Goal: Task Accomplishment & Management: Use online tool/utility

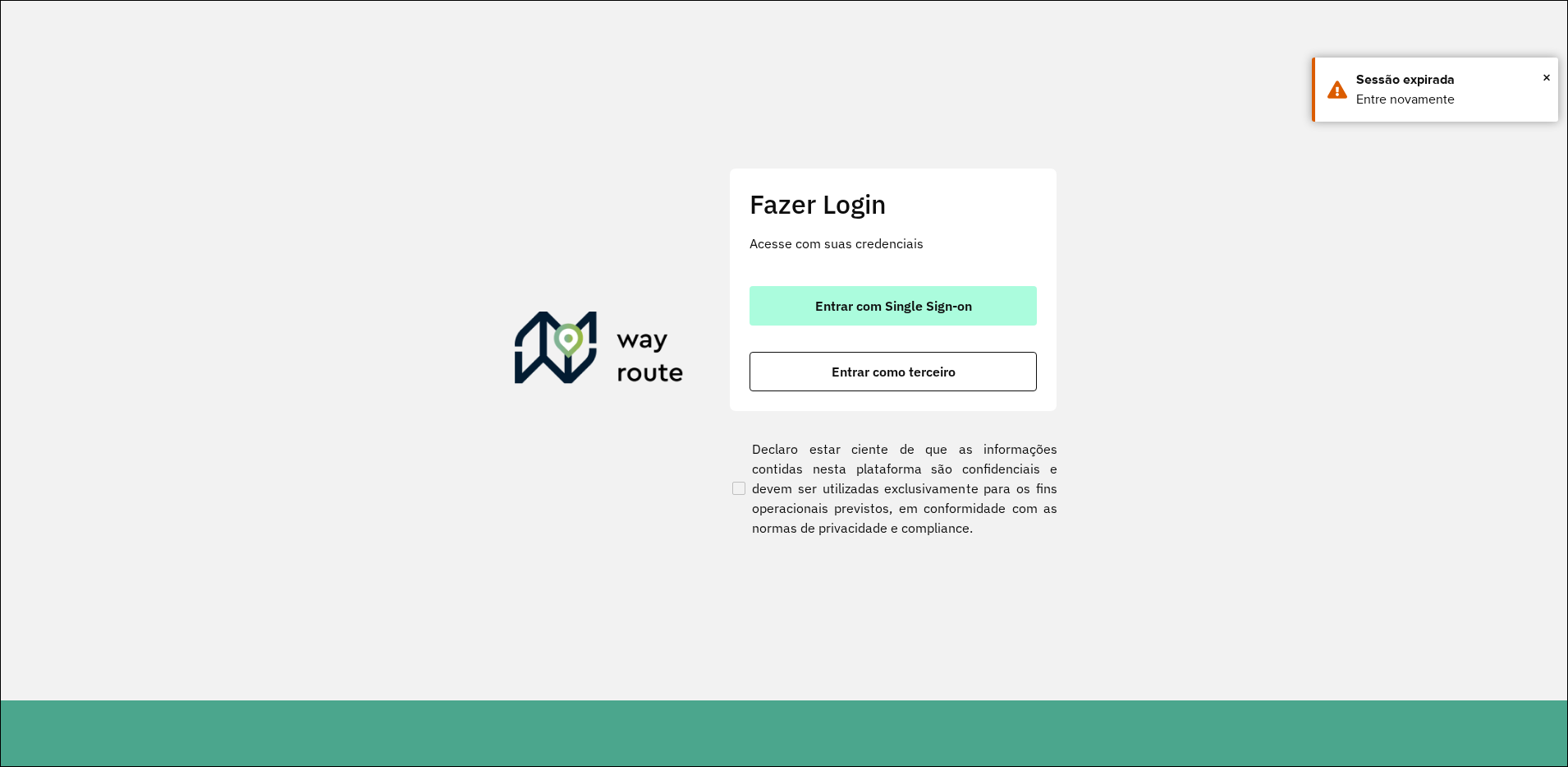
click at [849, 296] on button "Entrar com Single Sign-on" at bounding box center [893, 306] width 288 height 40
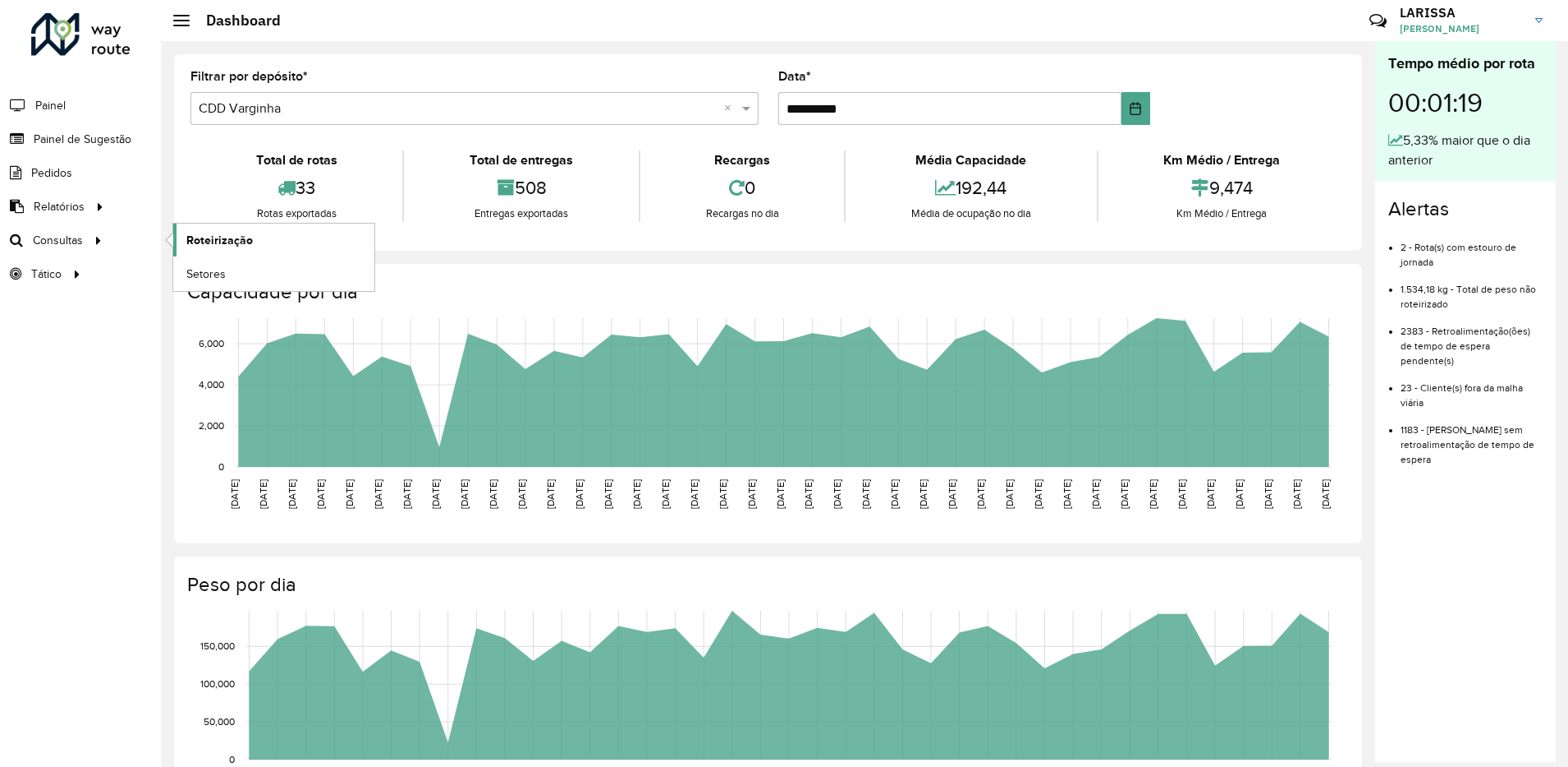
click at [190, 245] on span "Roteirização" at bounding box center [220, 241] width 67 height 17
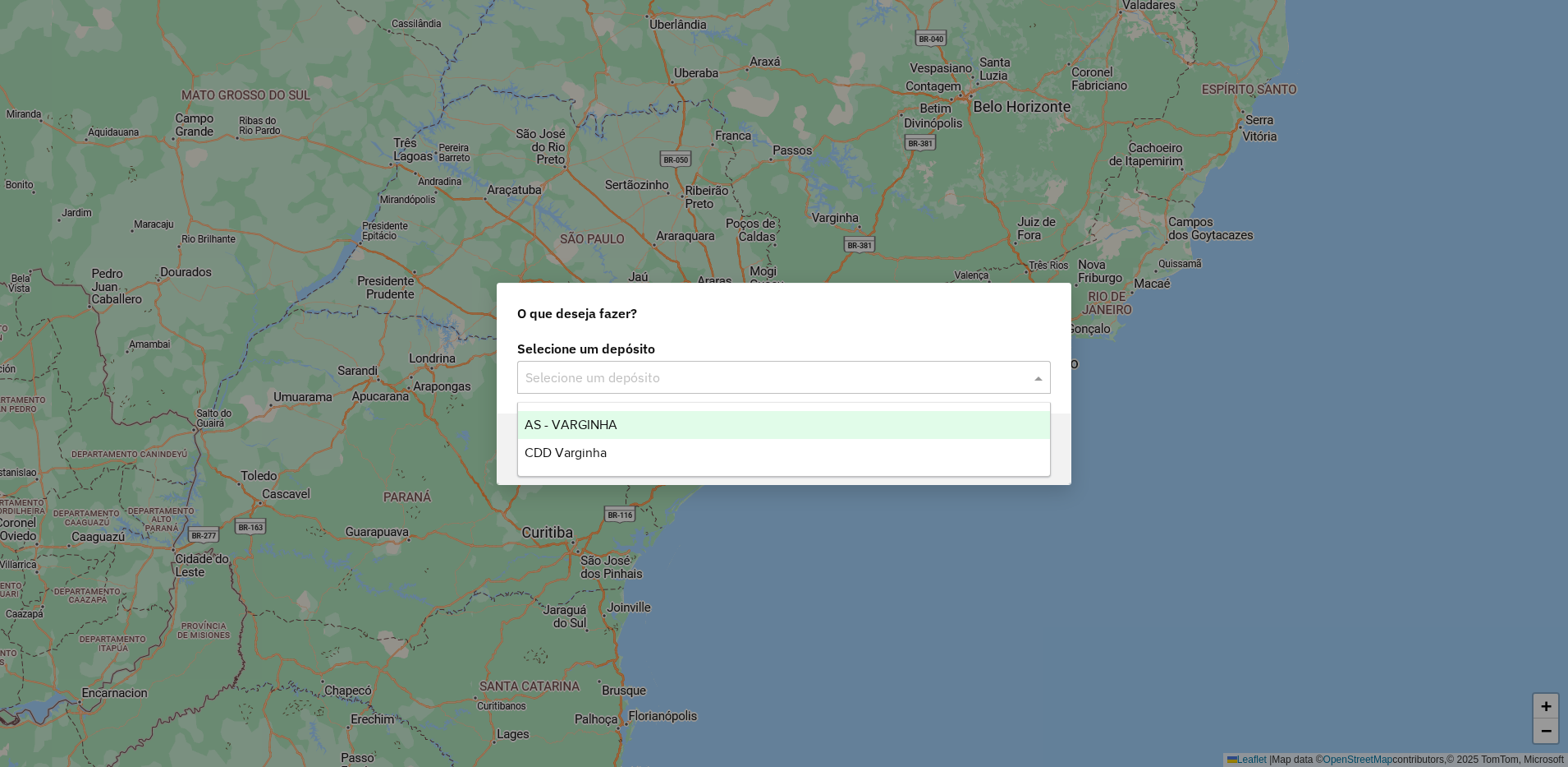
click at [857, 378] on input "text" at bounding box center [767, 377] width 485 height 20
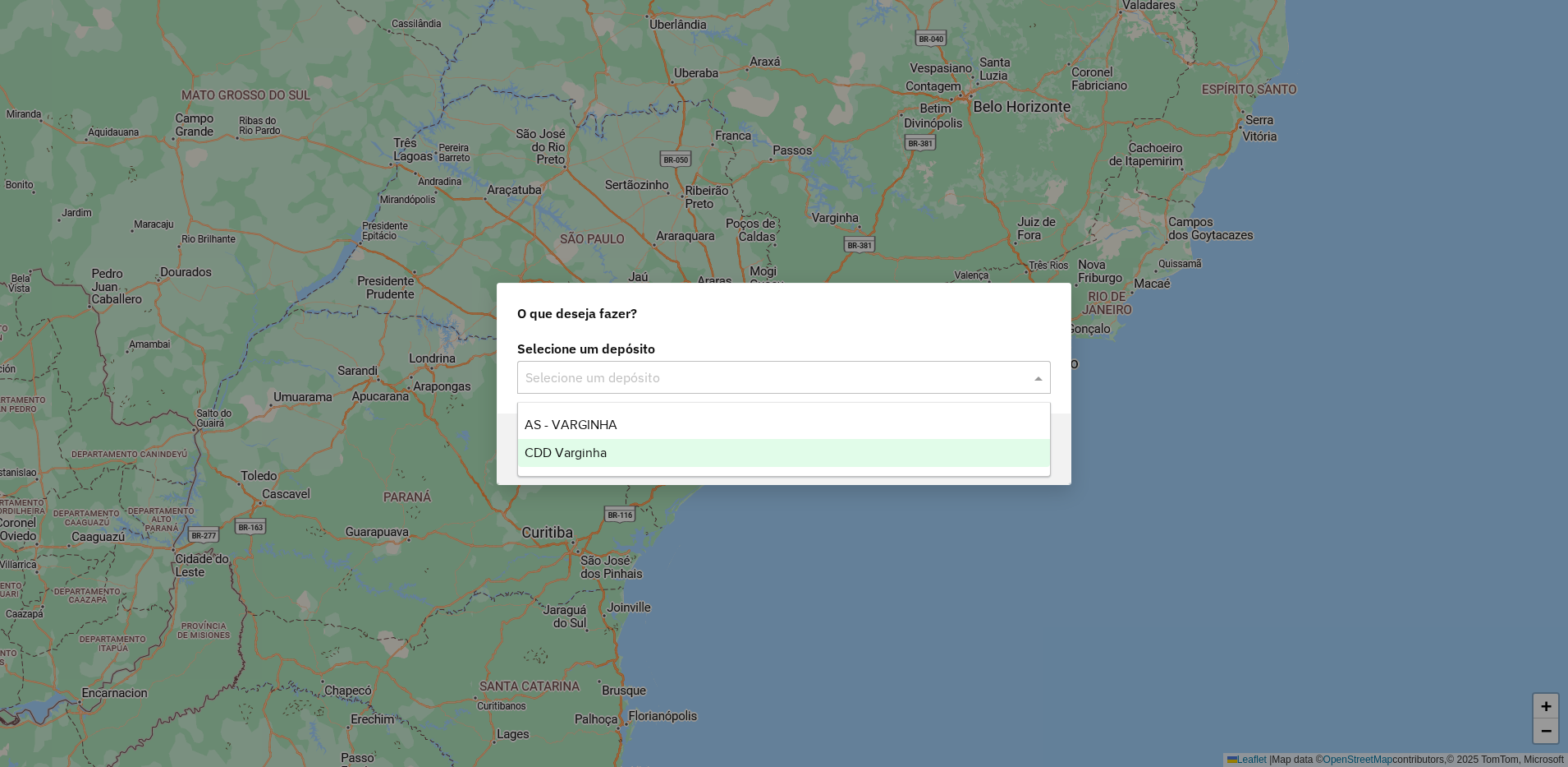
click at [625, 453] on div "CDD Varginha" at bounding box center [784, 453] width 532 height 28
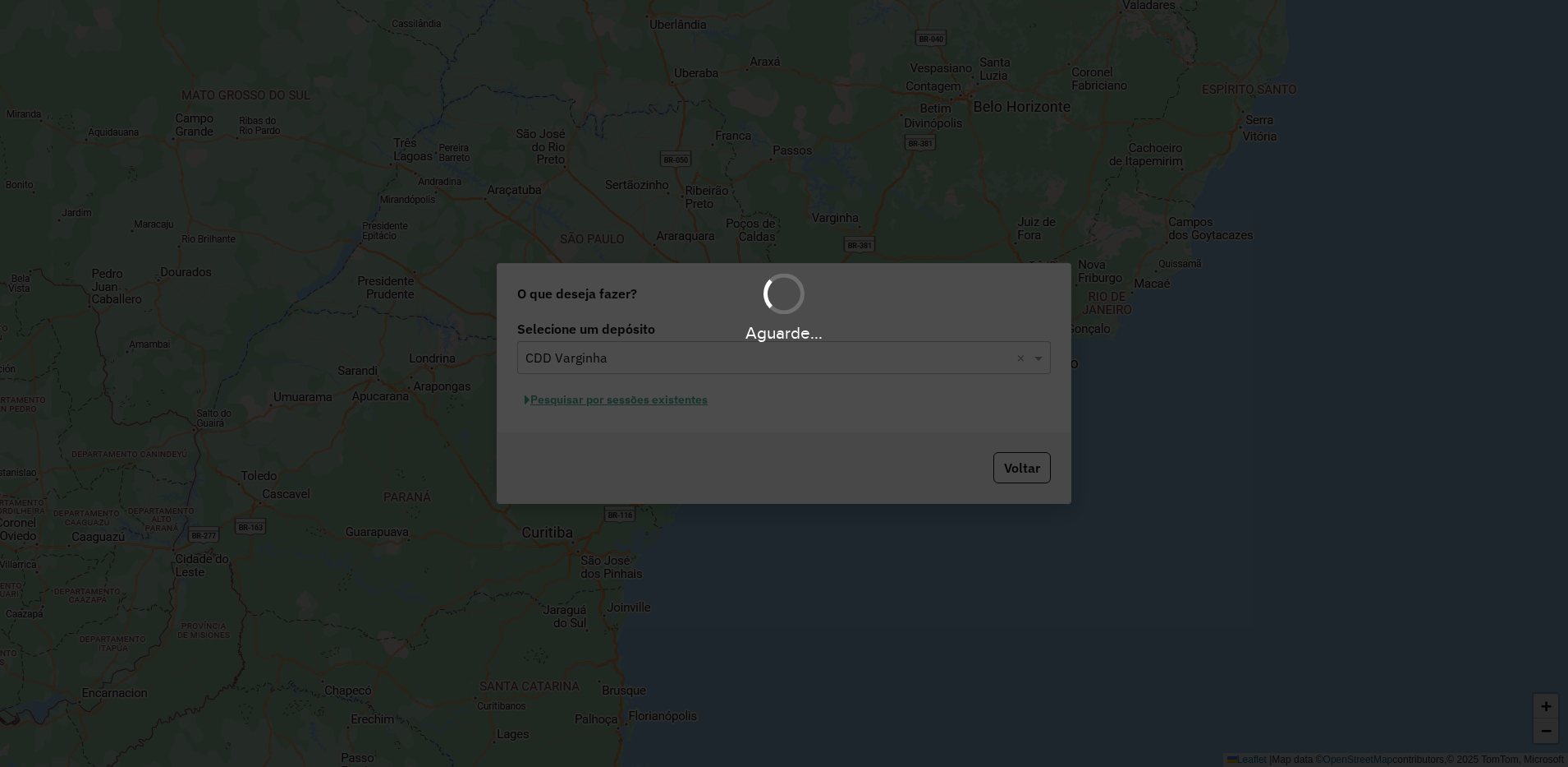
click at [680, 402] on div "Aguarde..." at bounding box center [784, 383] width 1568 height 767
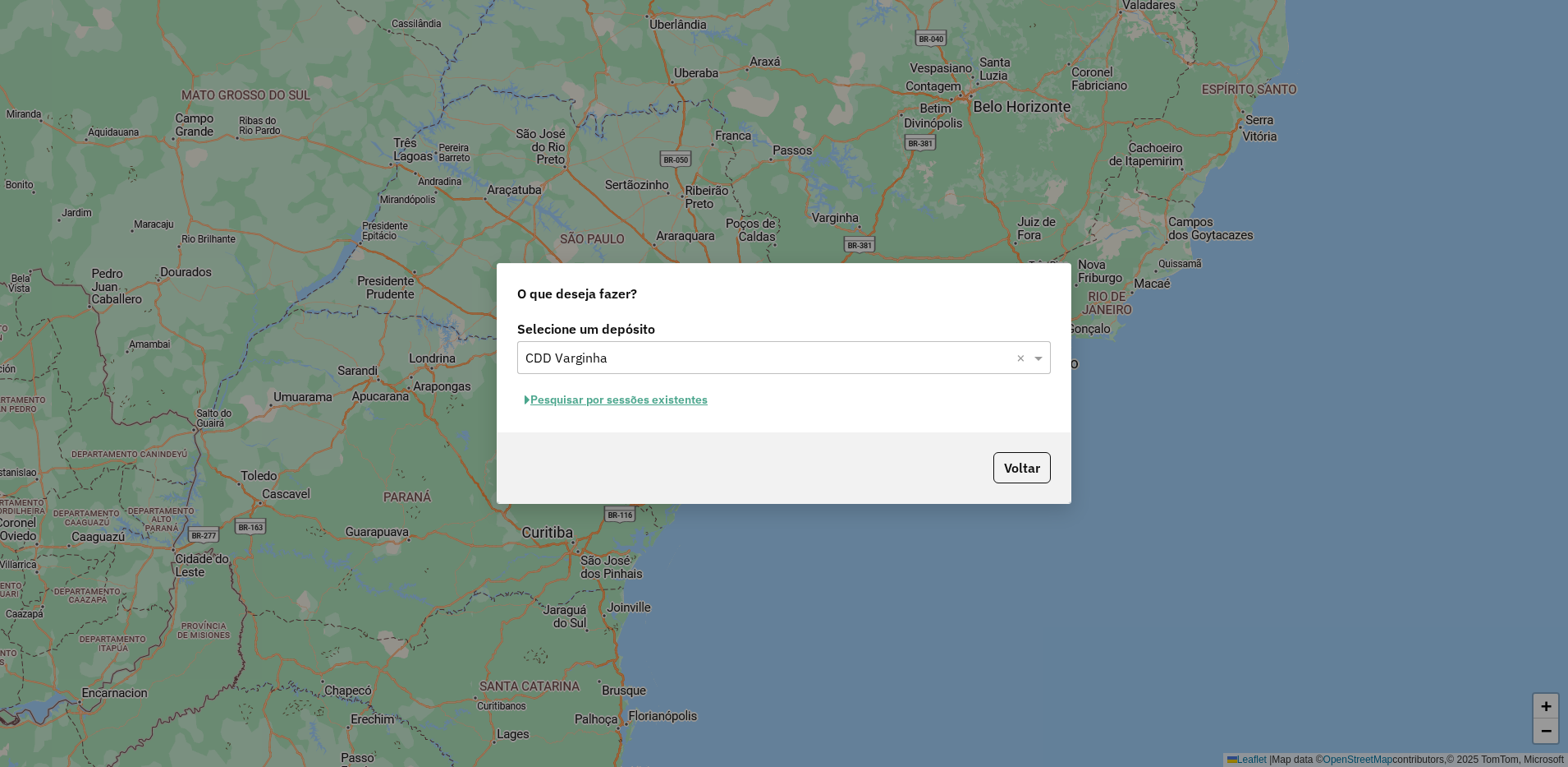
click at [652, 392] on button "Pesquisar por sessões existentes" at bounding box center [617, 399] width 198 height 25
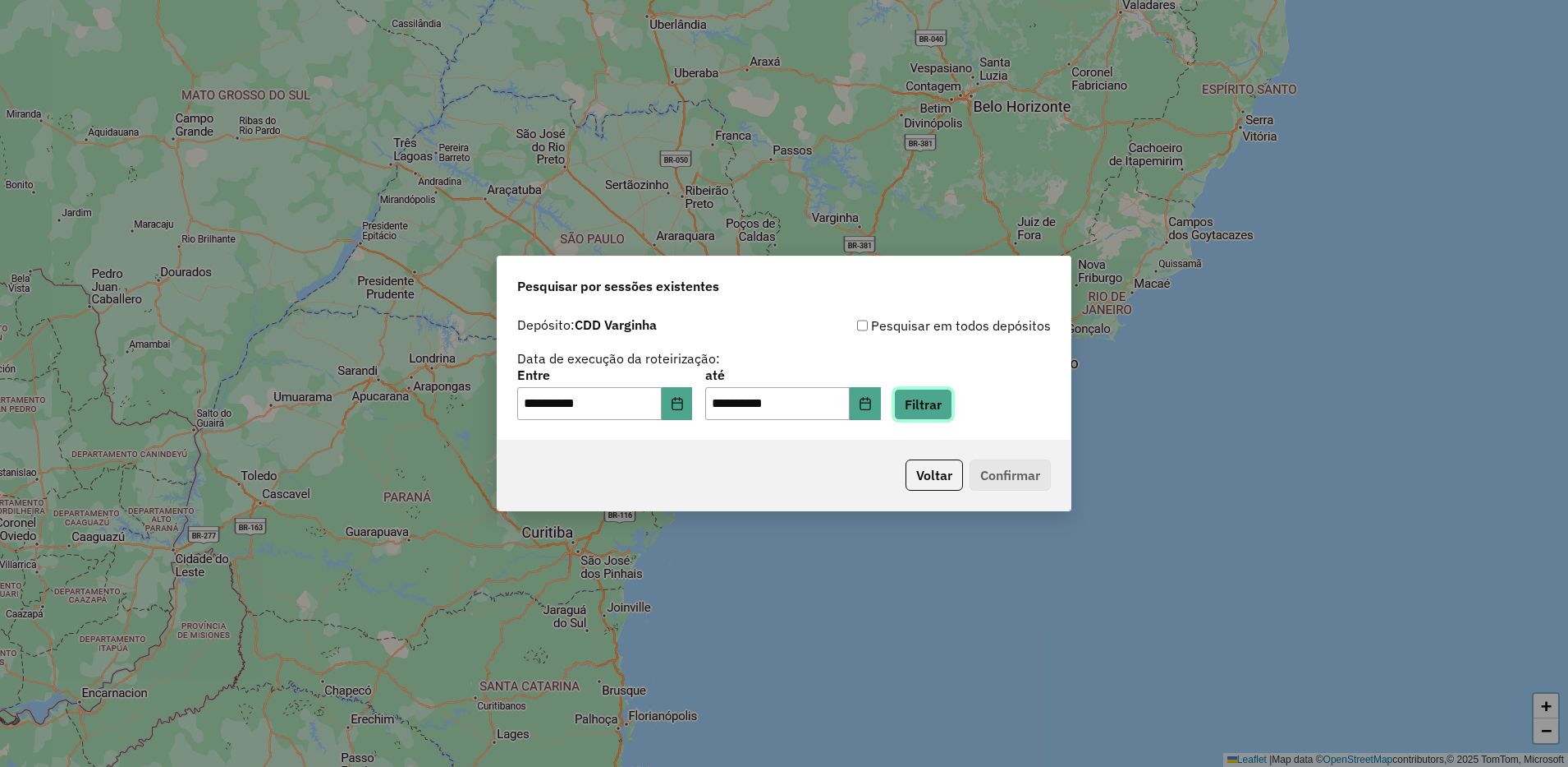
click at [944, 407] on button "Filtrar" at bounding box center [923, 404] width 58 height 31
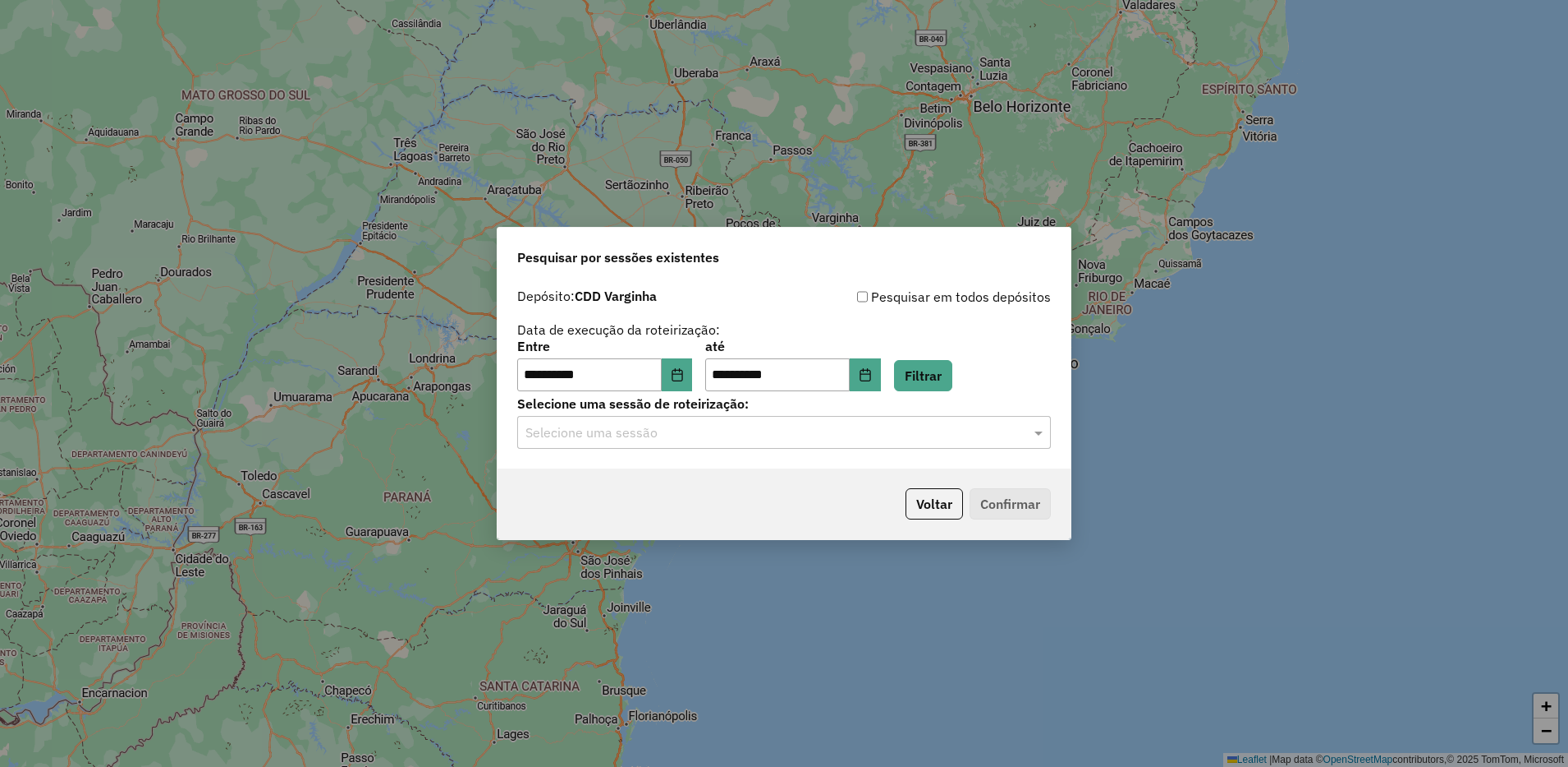
click at [816, 451] on div "**********" at bounding box center [784, 374] width 573 height 188
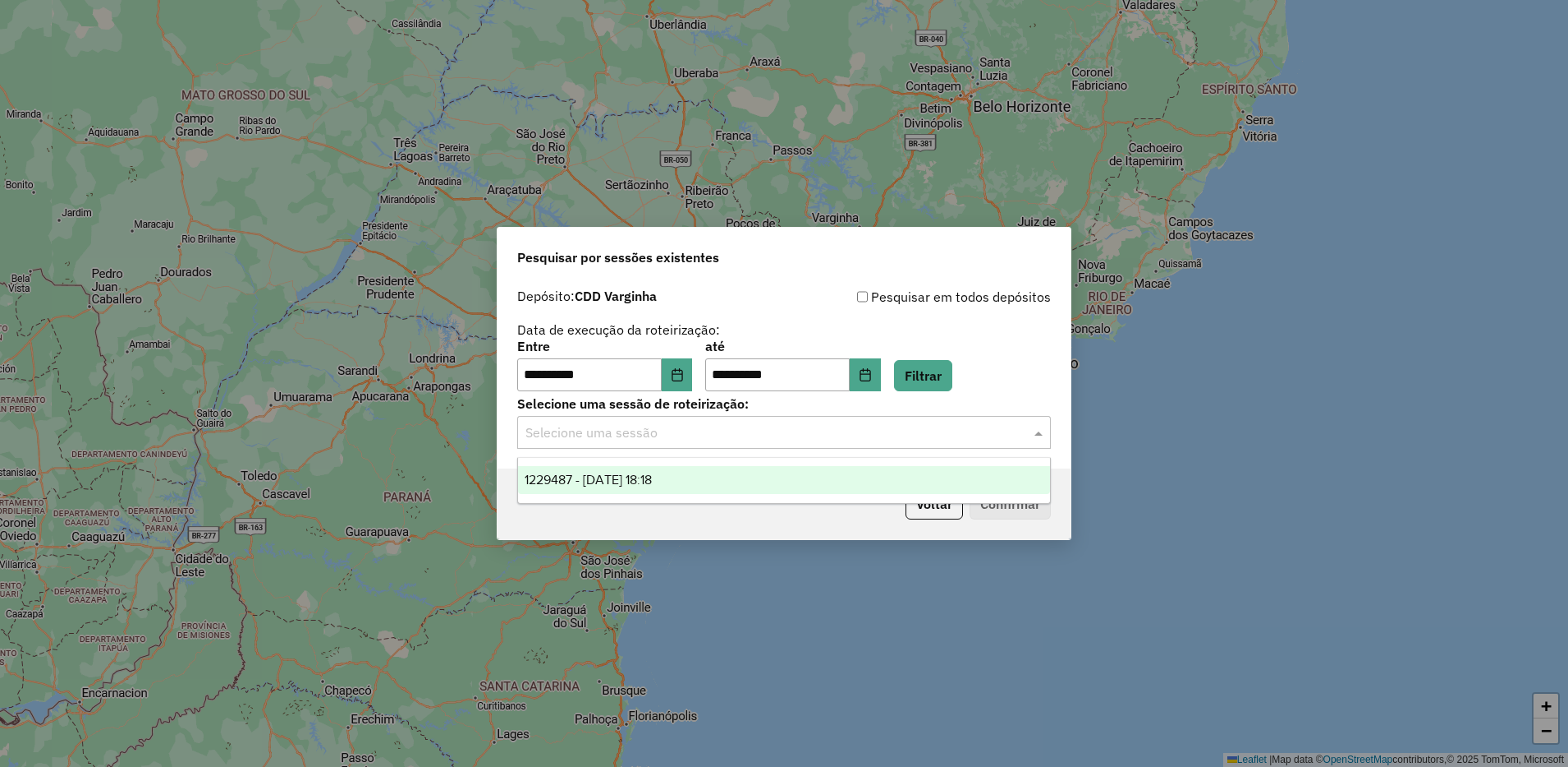
click at [779, 435] on input "text" at bounding box center [767, 433] width 485 height 20
click at [765, 480] on div "1229487 - 14/08/2025 18:18" at bounding box center [784, 480] width 532 height 28
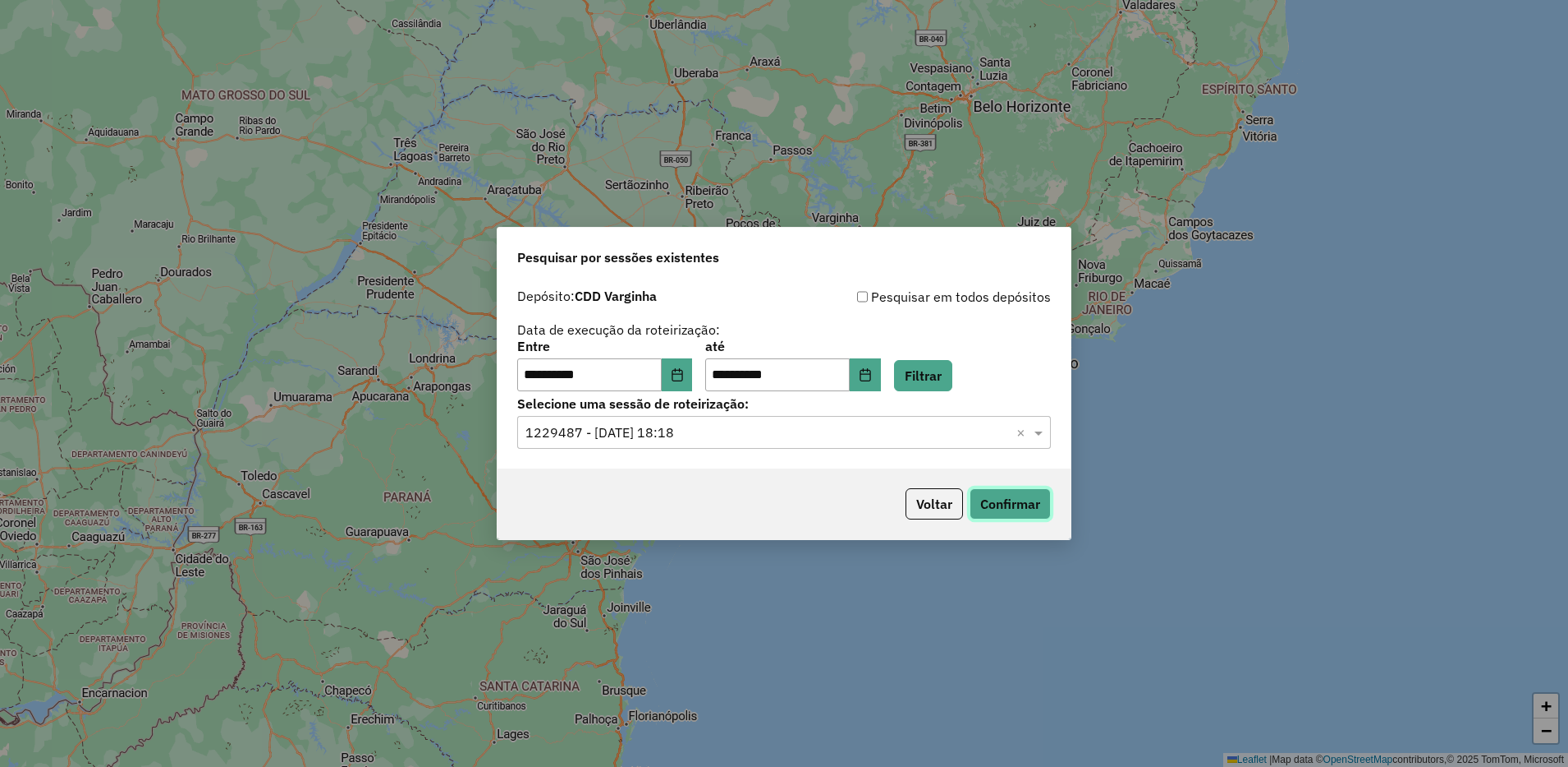
click at [1032, 506] on button "Confirmar" at bounding box center [1011, 503] width 81 height 31
click at [1011, 497] on button "Confirmar" at bounding box center [1011, 503] width 81 height 31
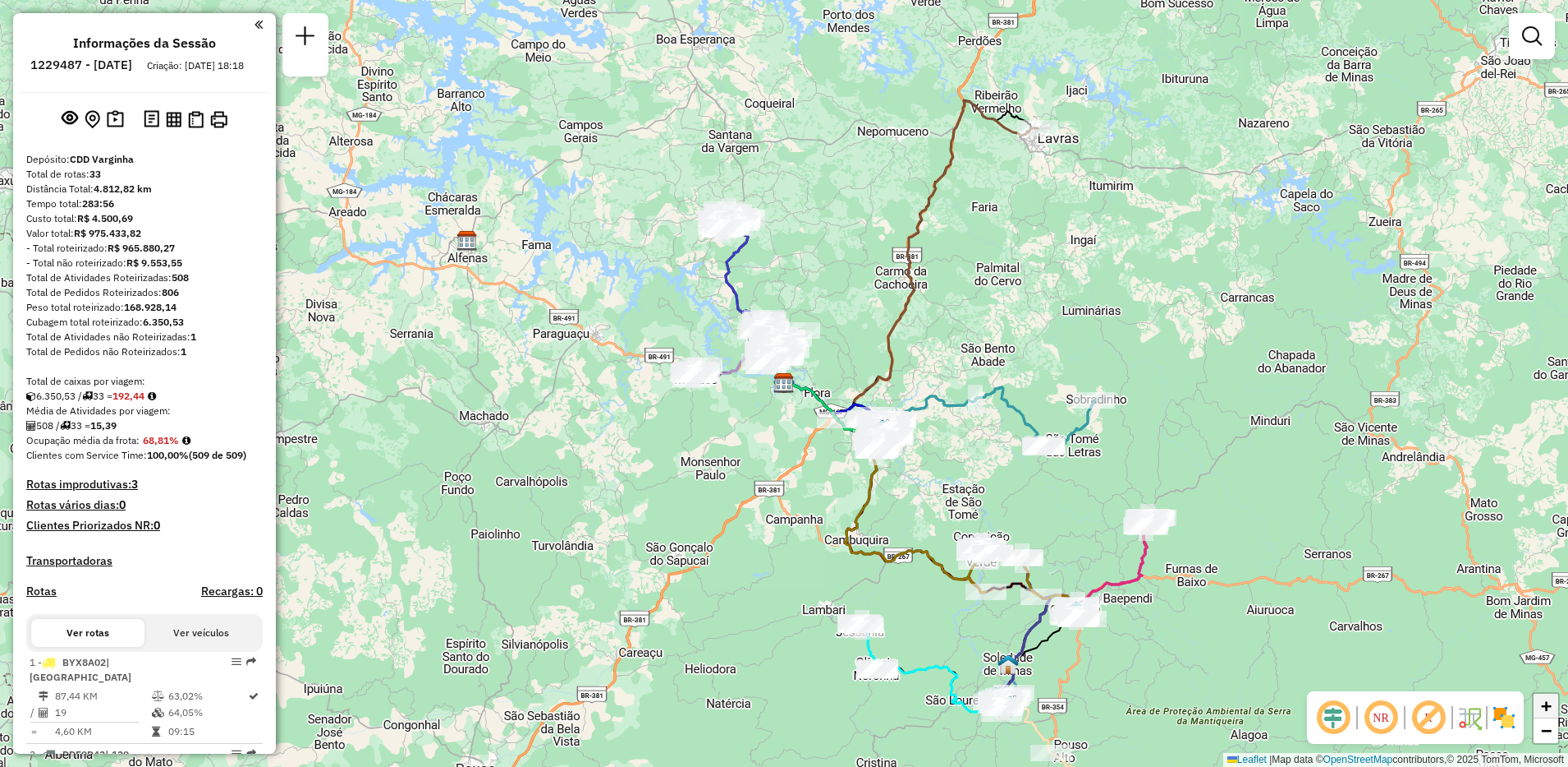
click at [1550, 709] on span "+" at bounding box center [1546, 706] width 10 height 21
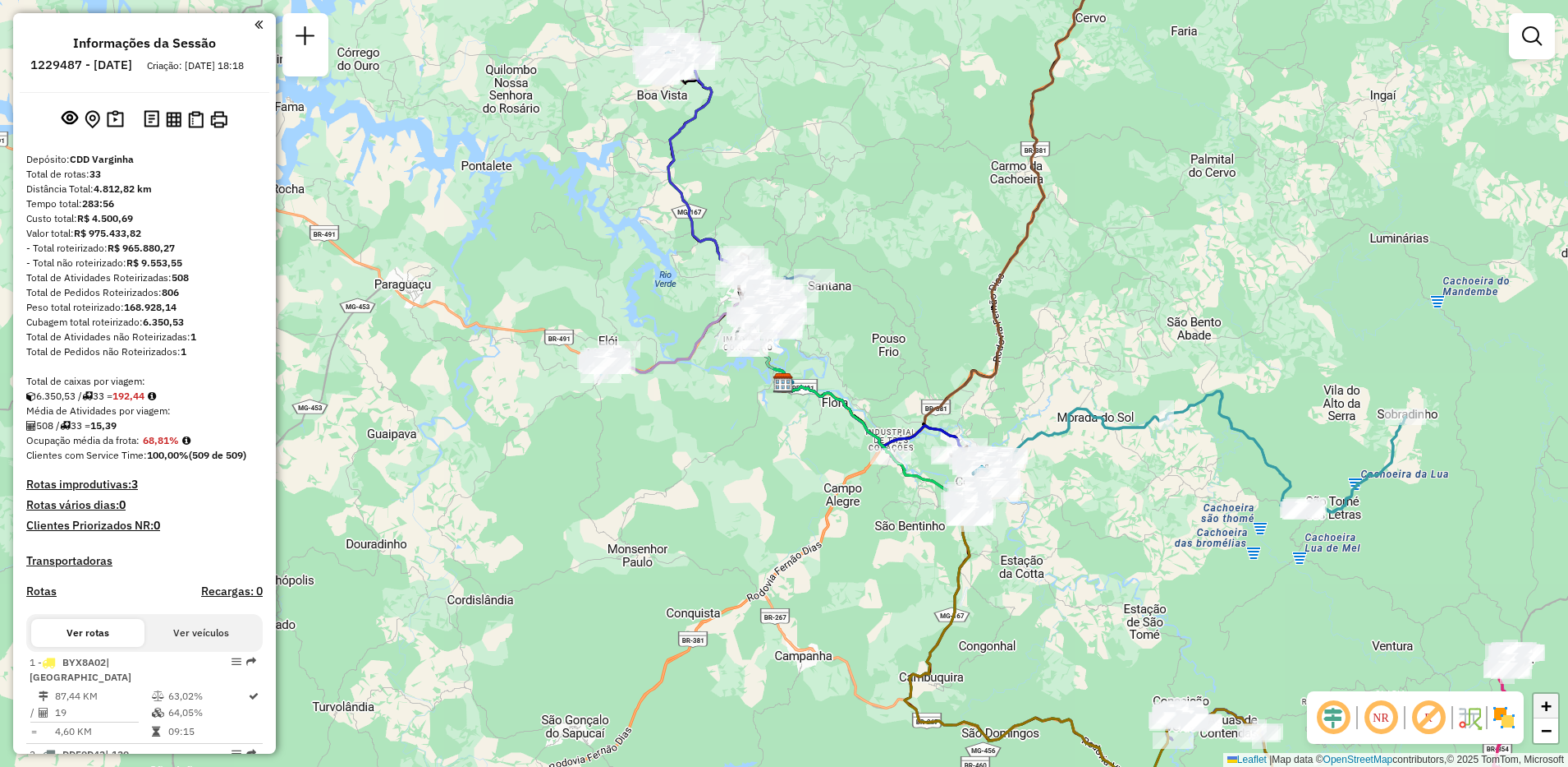
click at [1550, 709] on span "+" at bounding box center [1546, 706] width 10 height 21
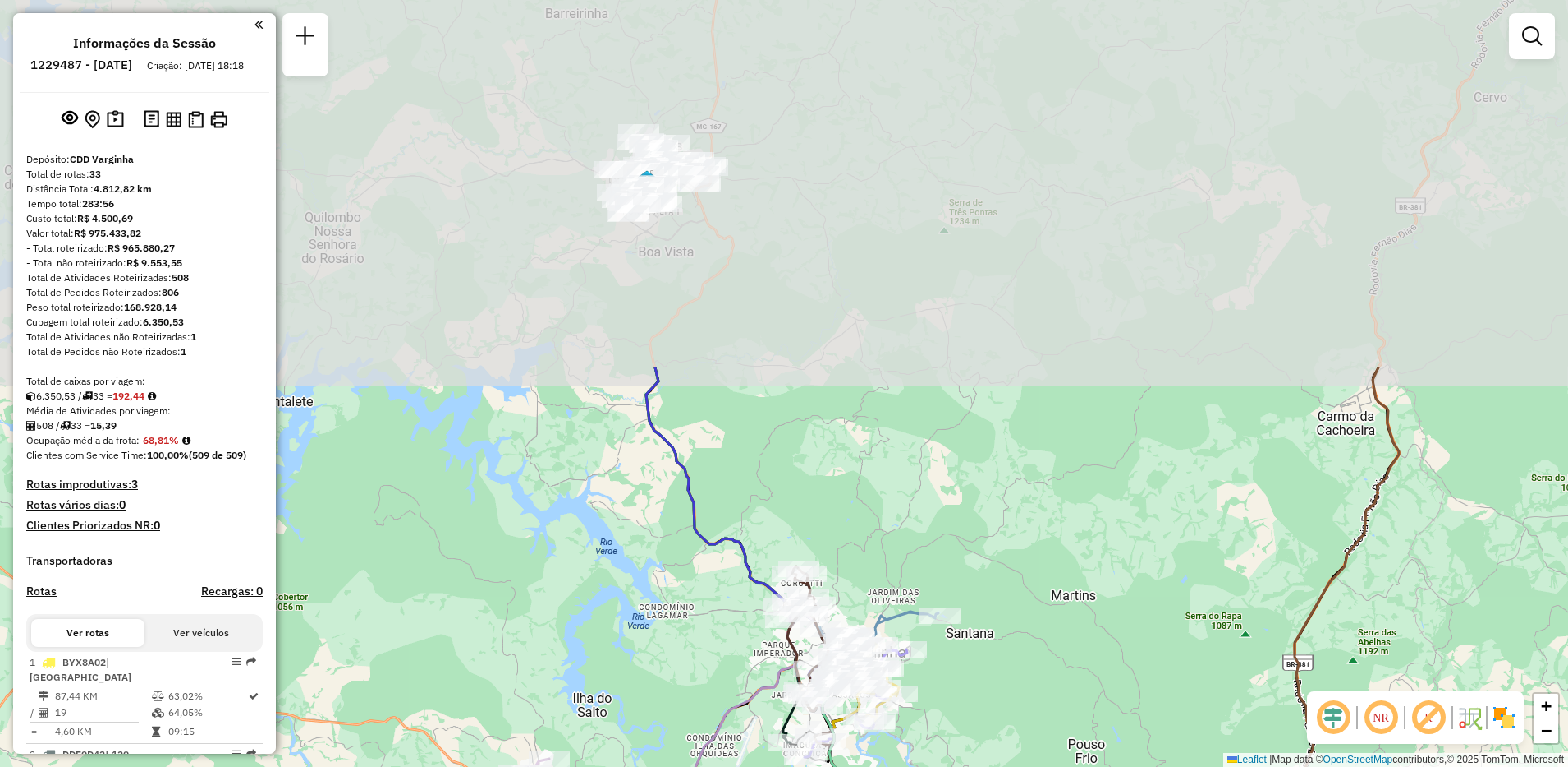
drag, startPoint x: 773, startPoint y: 181, endPoint x: 893, endPoint y: 751, distance: 582.5
click at [893, 677] on icon at bounding box center [878, 644] width 123 height 67
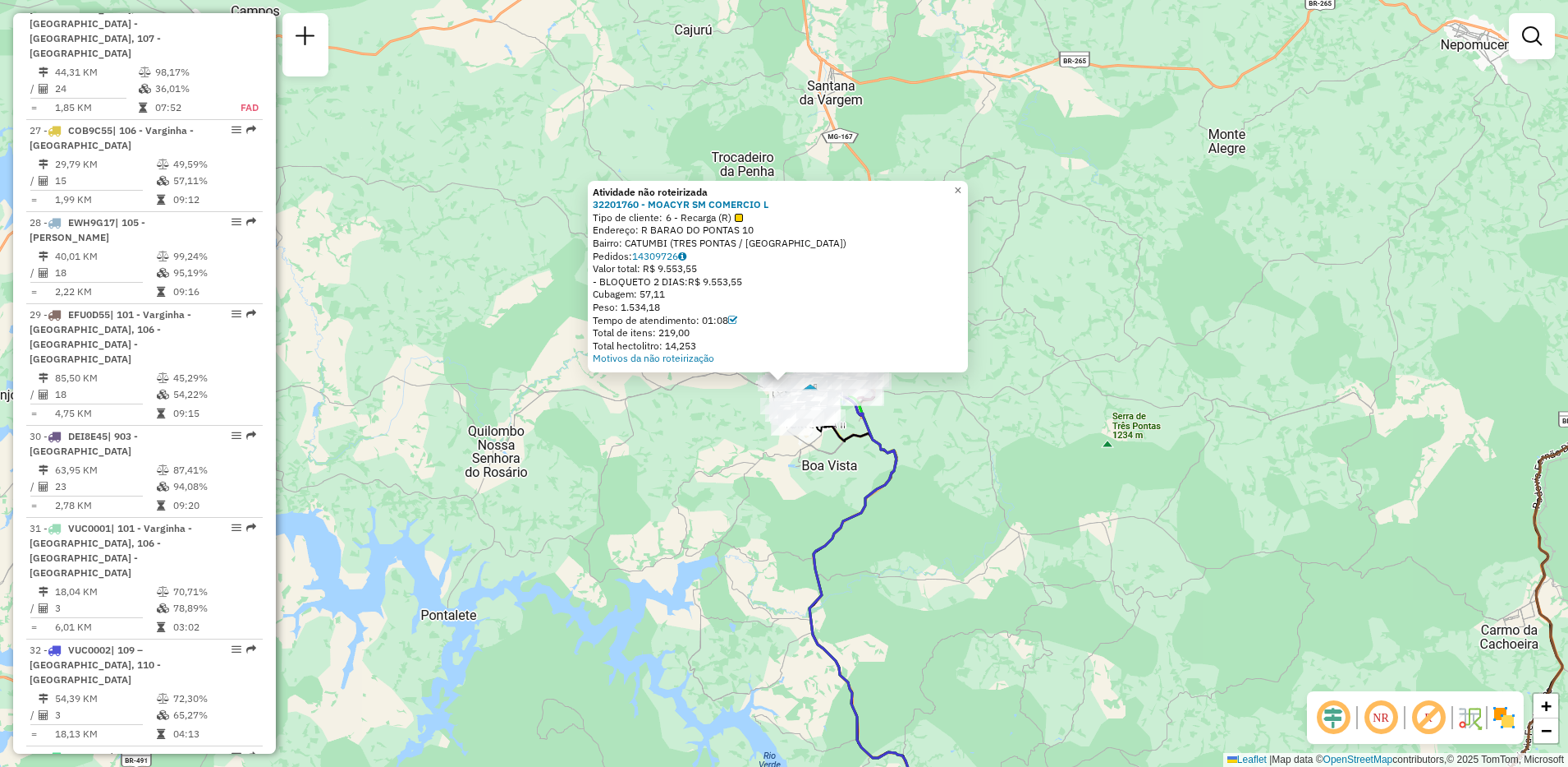
scroll to position [3108, 0]
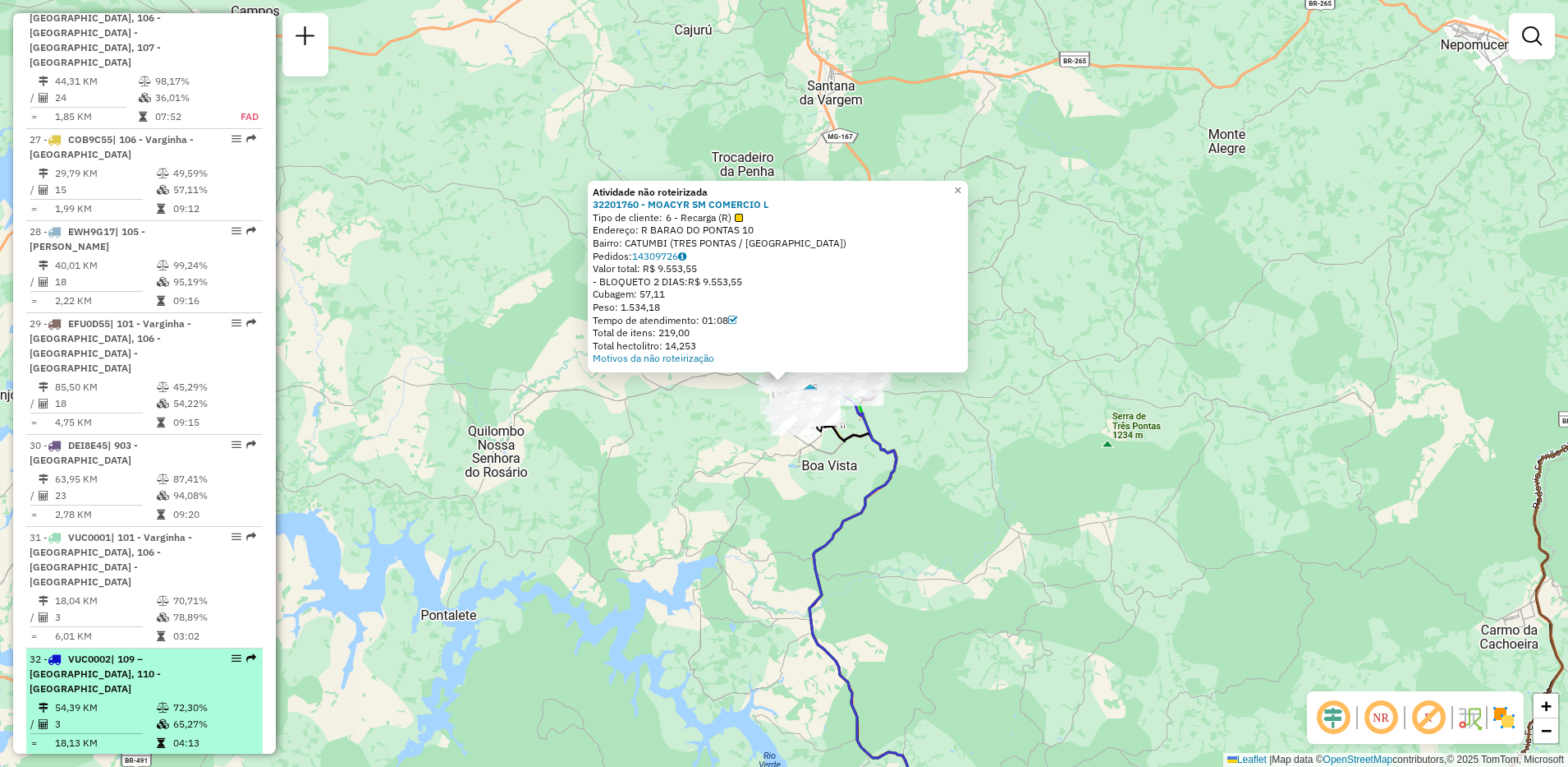
select select "**********"
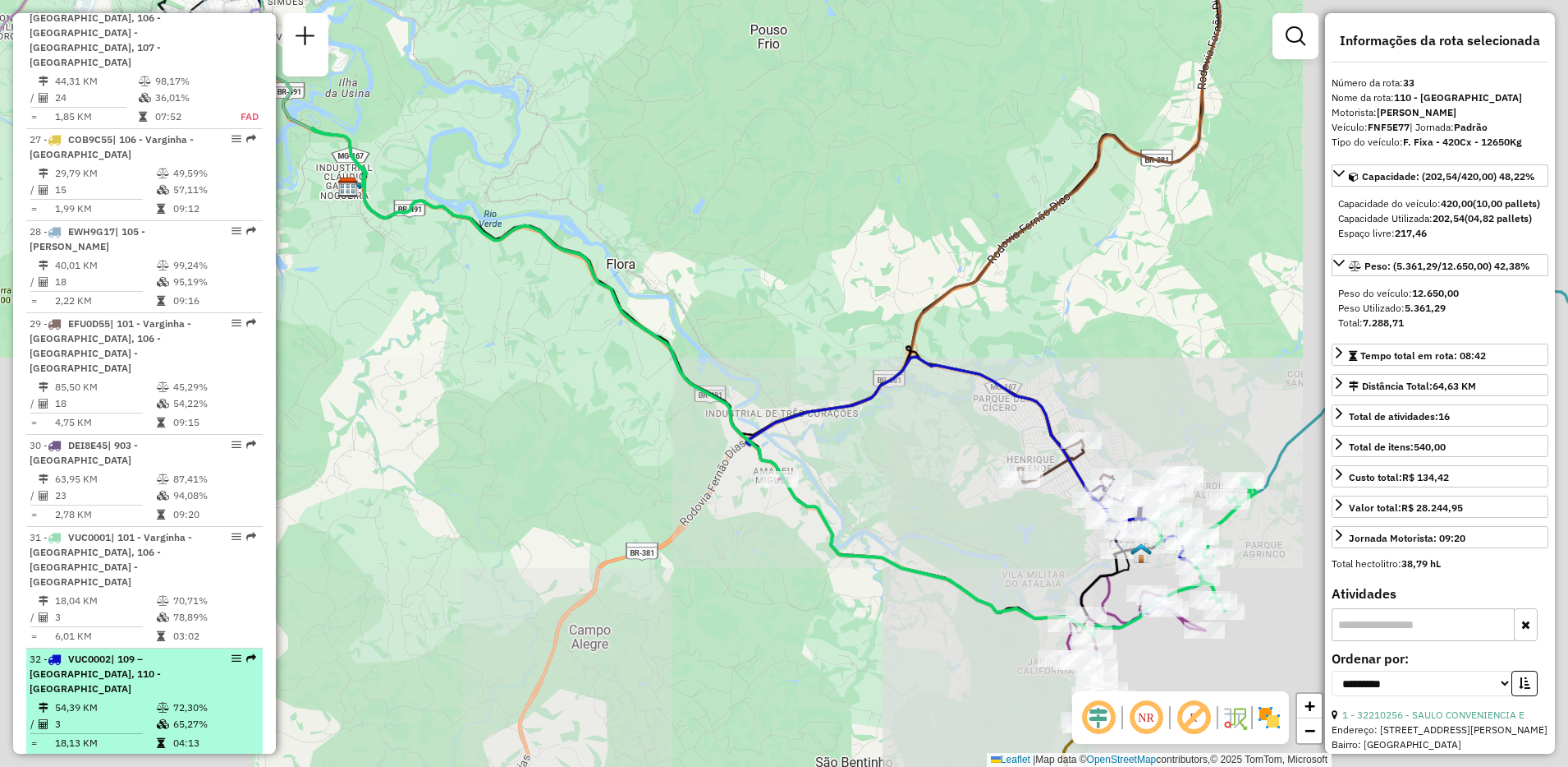
click at [175, 735] on td "04:13" at bounding box center [214, 742] width 83 height 16
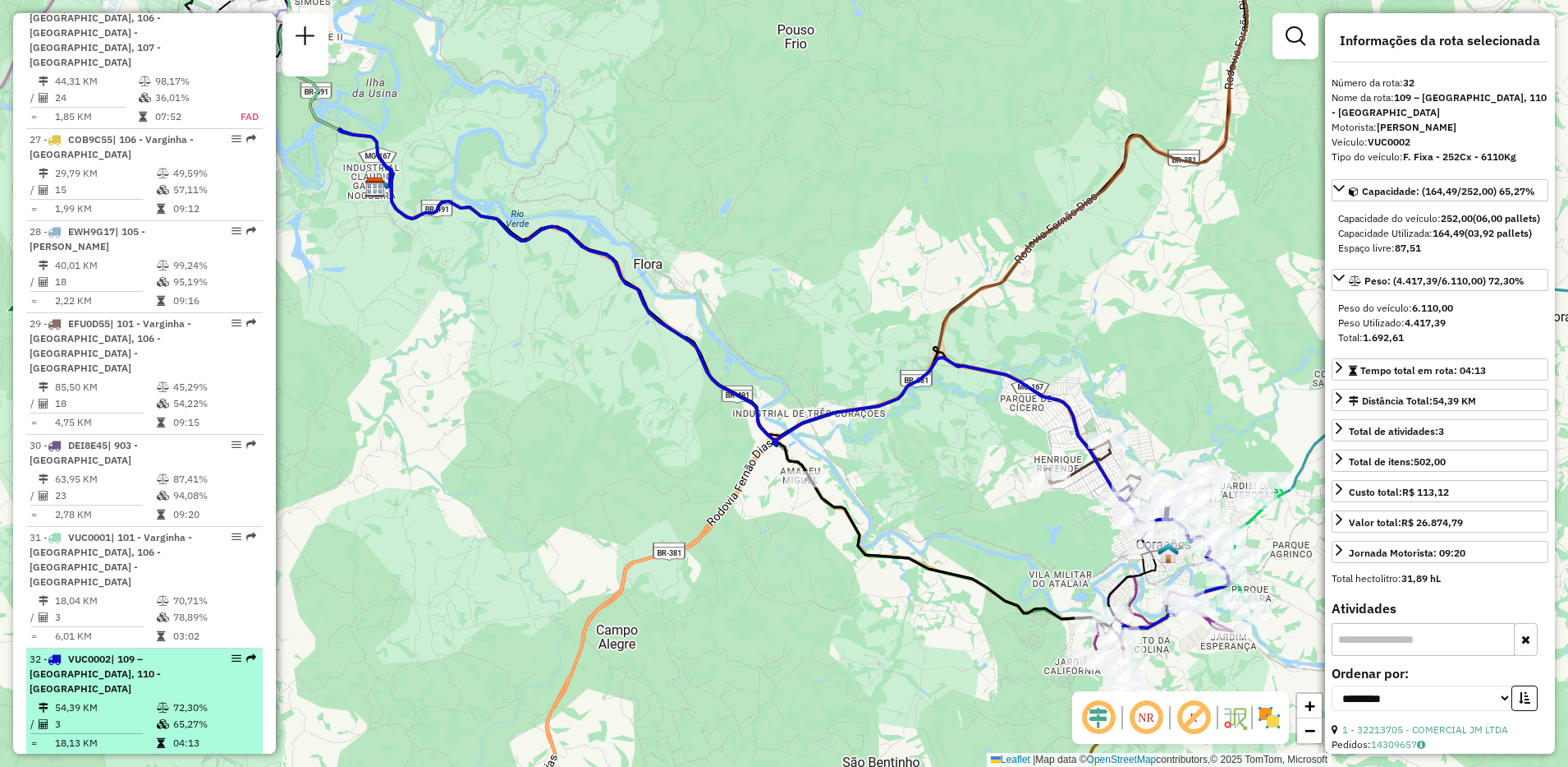
click at [175, 735] on td "04:13" at bounding box center [214, 742] width 83 height 16
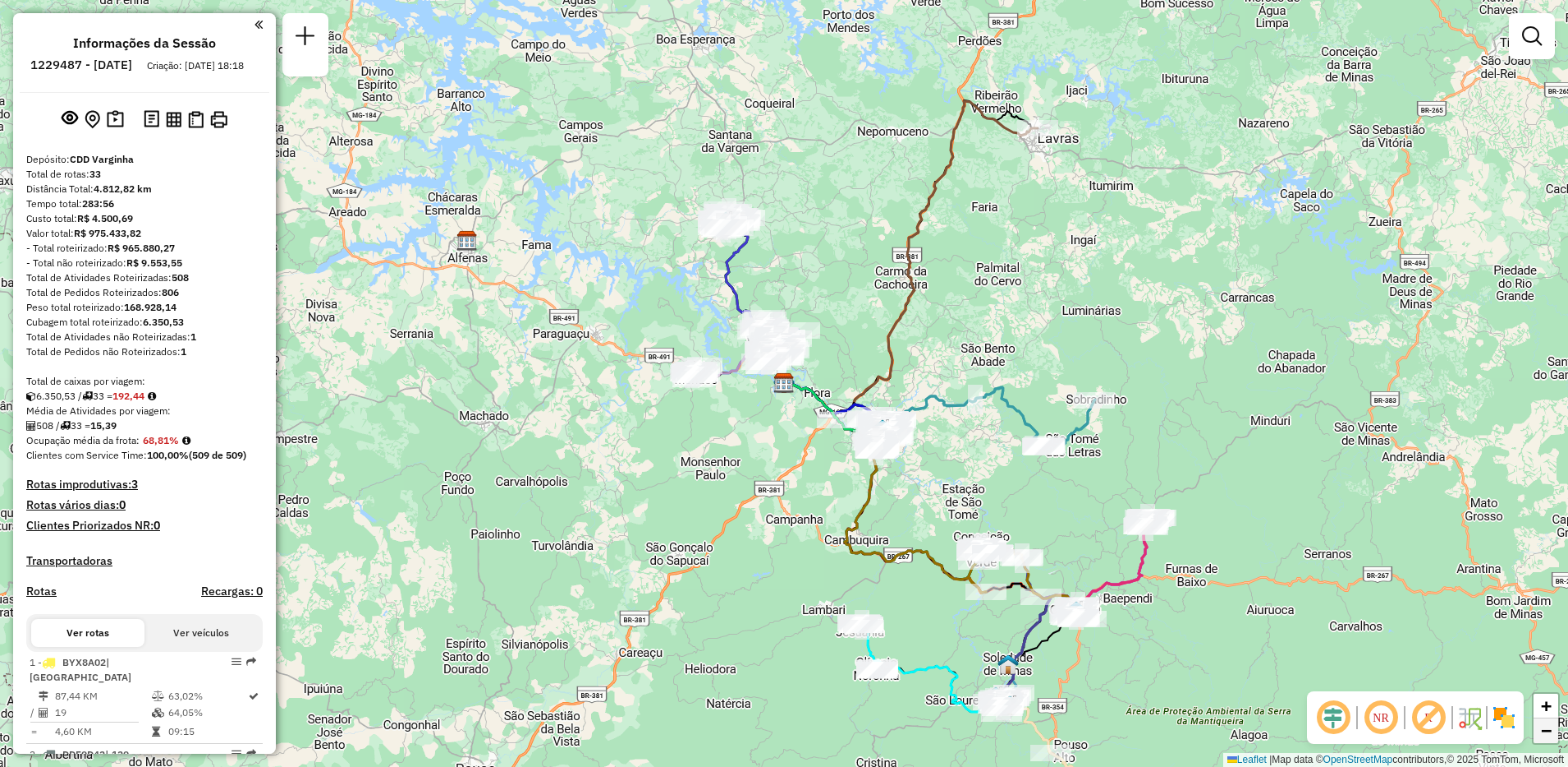
click at [1554, 728] on link "−" at bounding box center [1546, 730] width 25 height 25
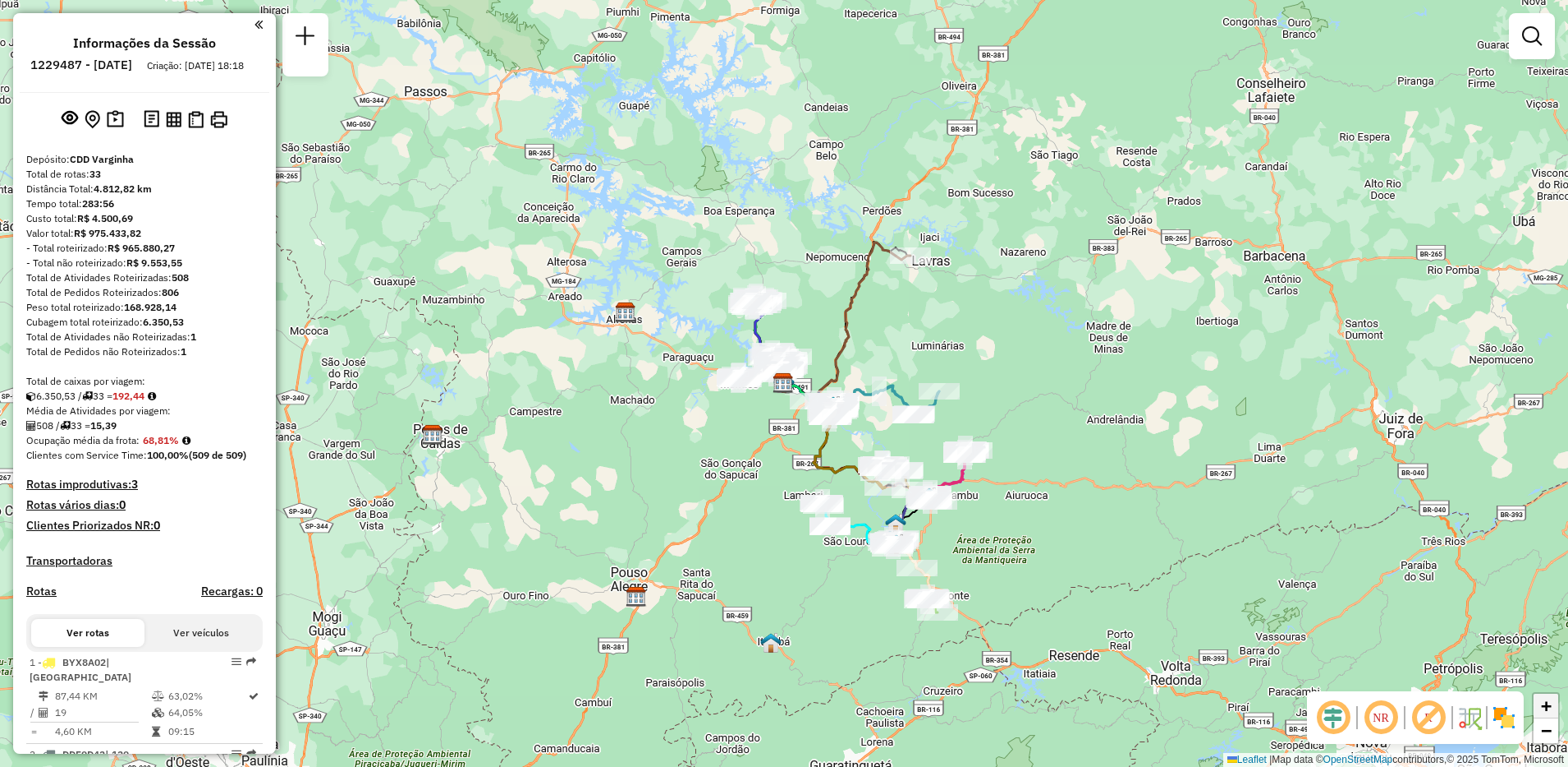
click at [1543, 697] on span "+" at bounding box center [1546, 706] width 10 height 21
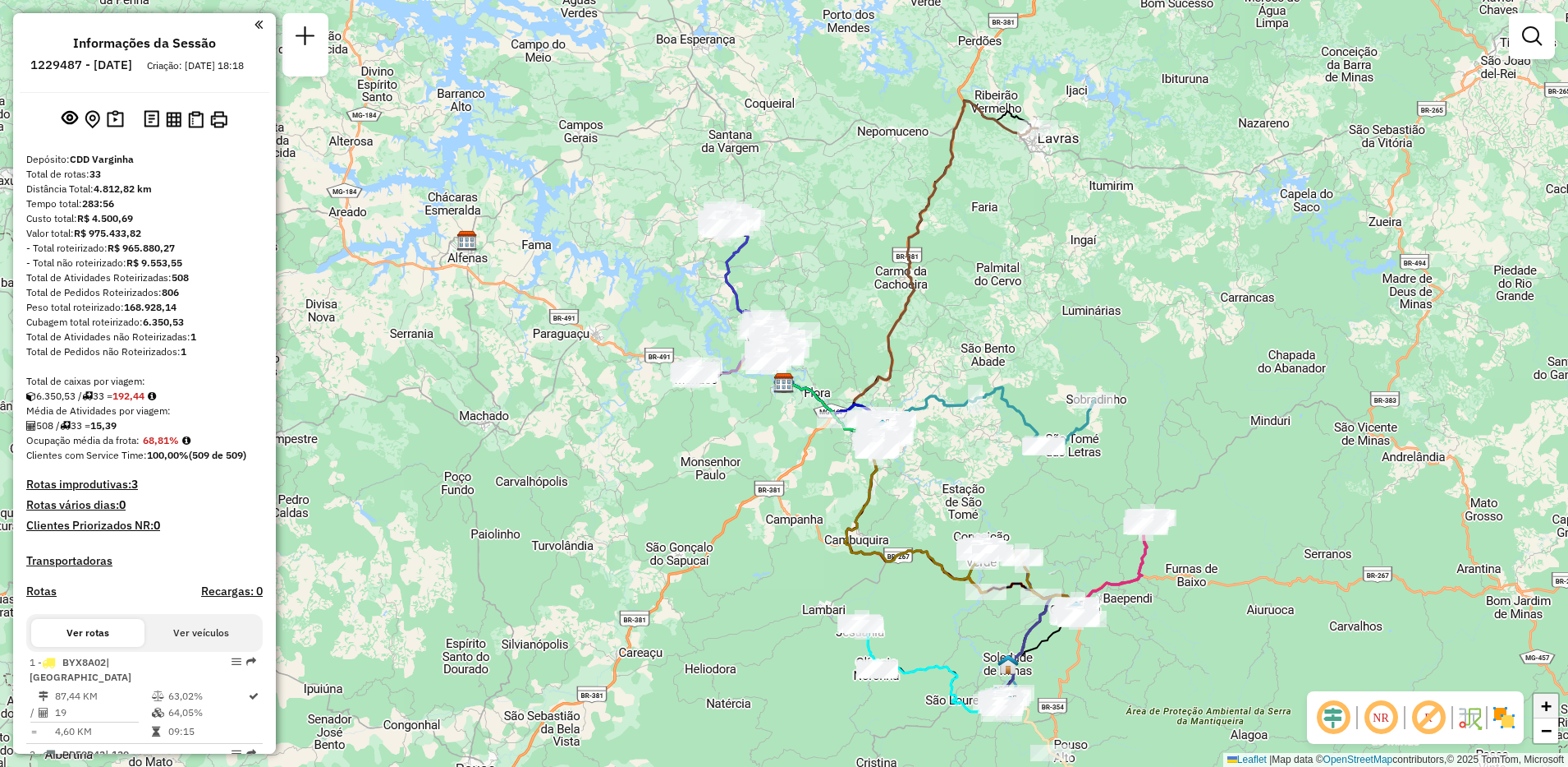
click at [1543, 697] on span "+" at bounding box center [1546, 706] width 10 height 21
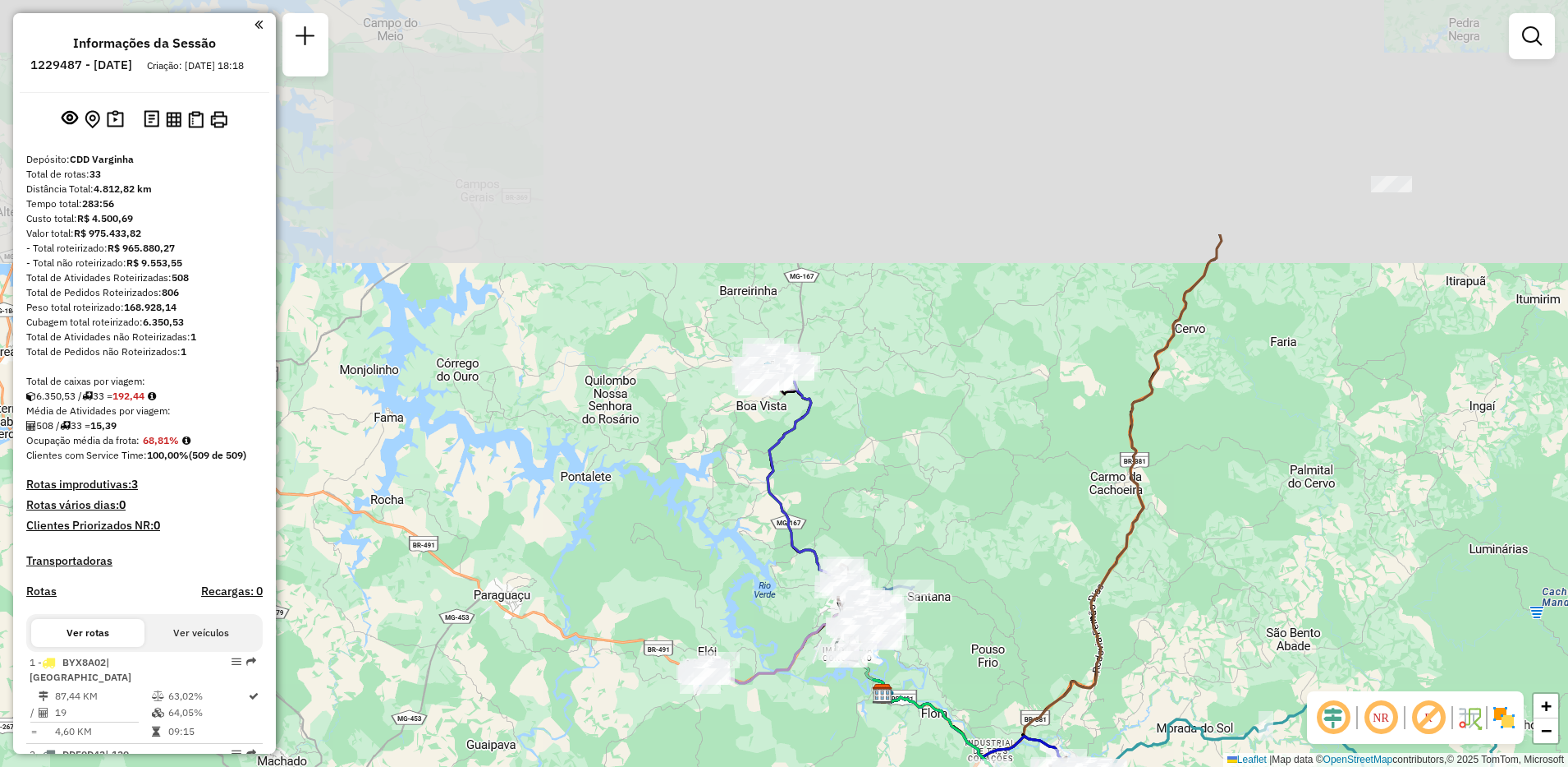
drag, startPoint x: 890, startPoint y: 241, endPoint x: 989, endPoint y: 551, distance: 325.4
click at [989, 551] on div "Janela de atendimento Grade de atendimento Capacidade Transportadoras Veículos …" at bounding box center [784, 383] width 1568 height 767
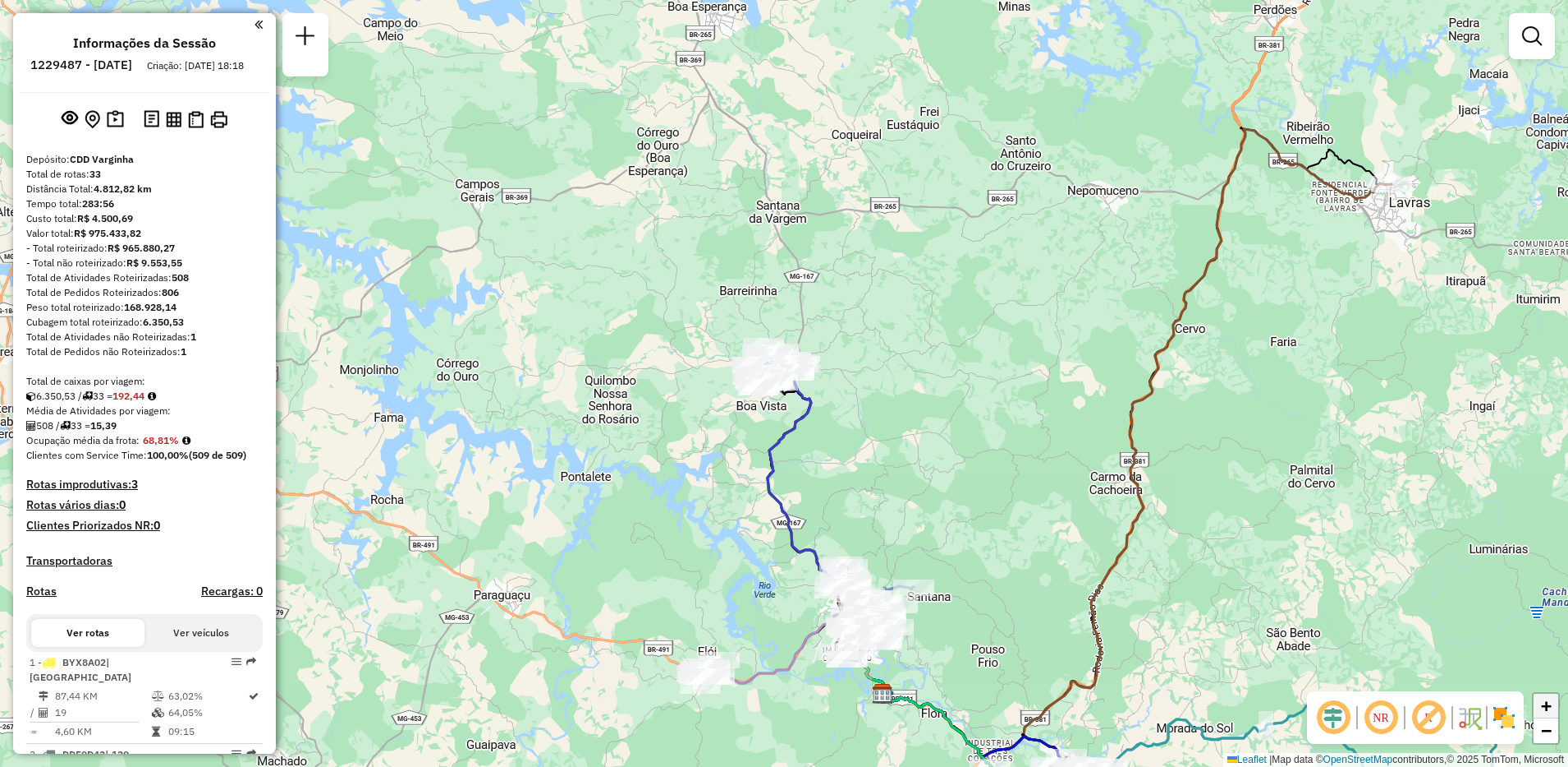
click at [1539, 706] on link "+" at bounding box center [1546, 706] width 25 height 25
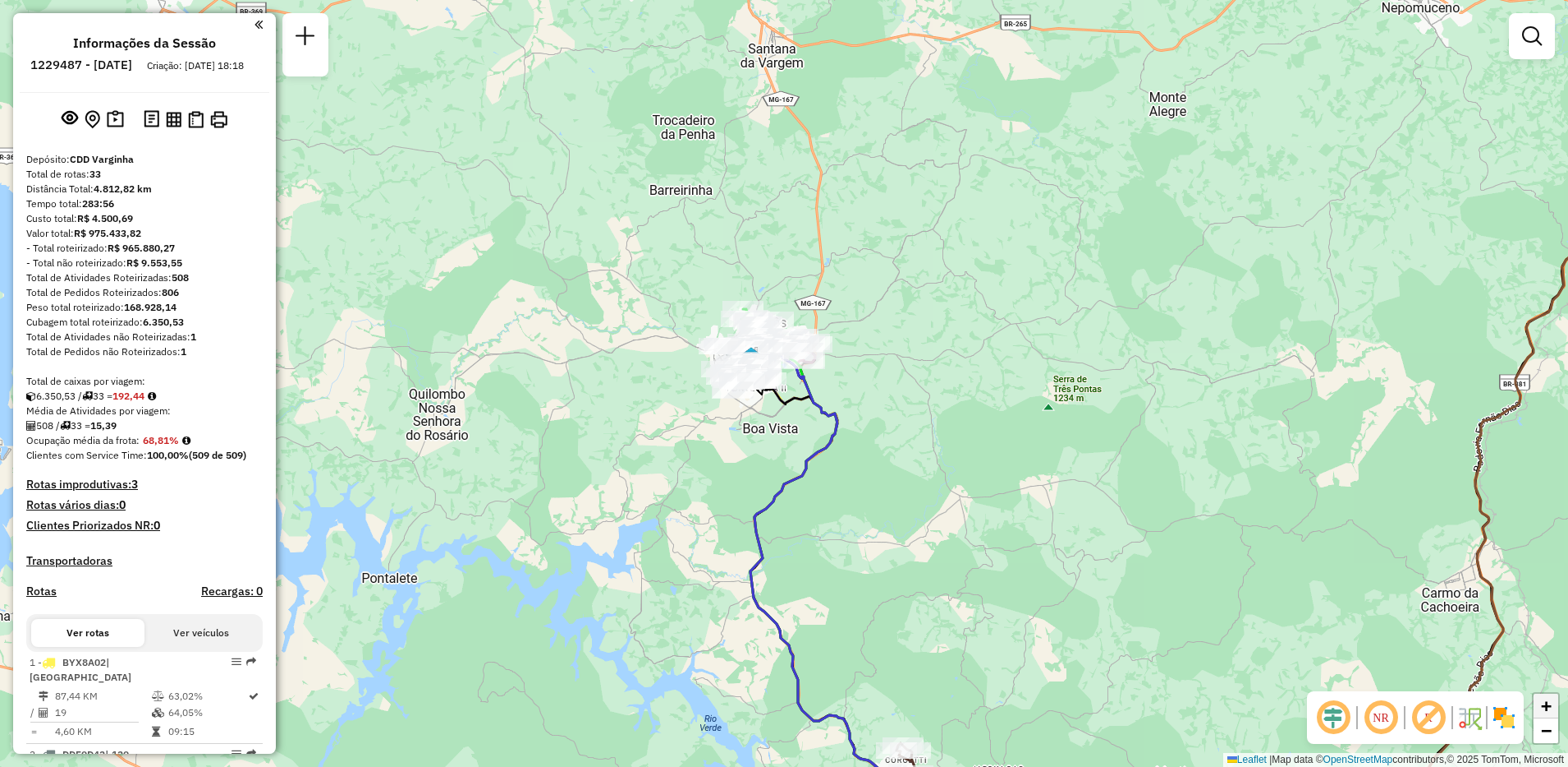
click at [1539, 706] on link "+" at bounding box center [1546, 706] width 25 height 25
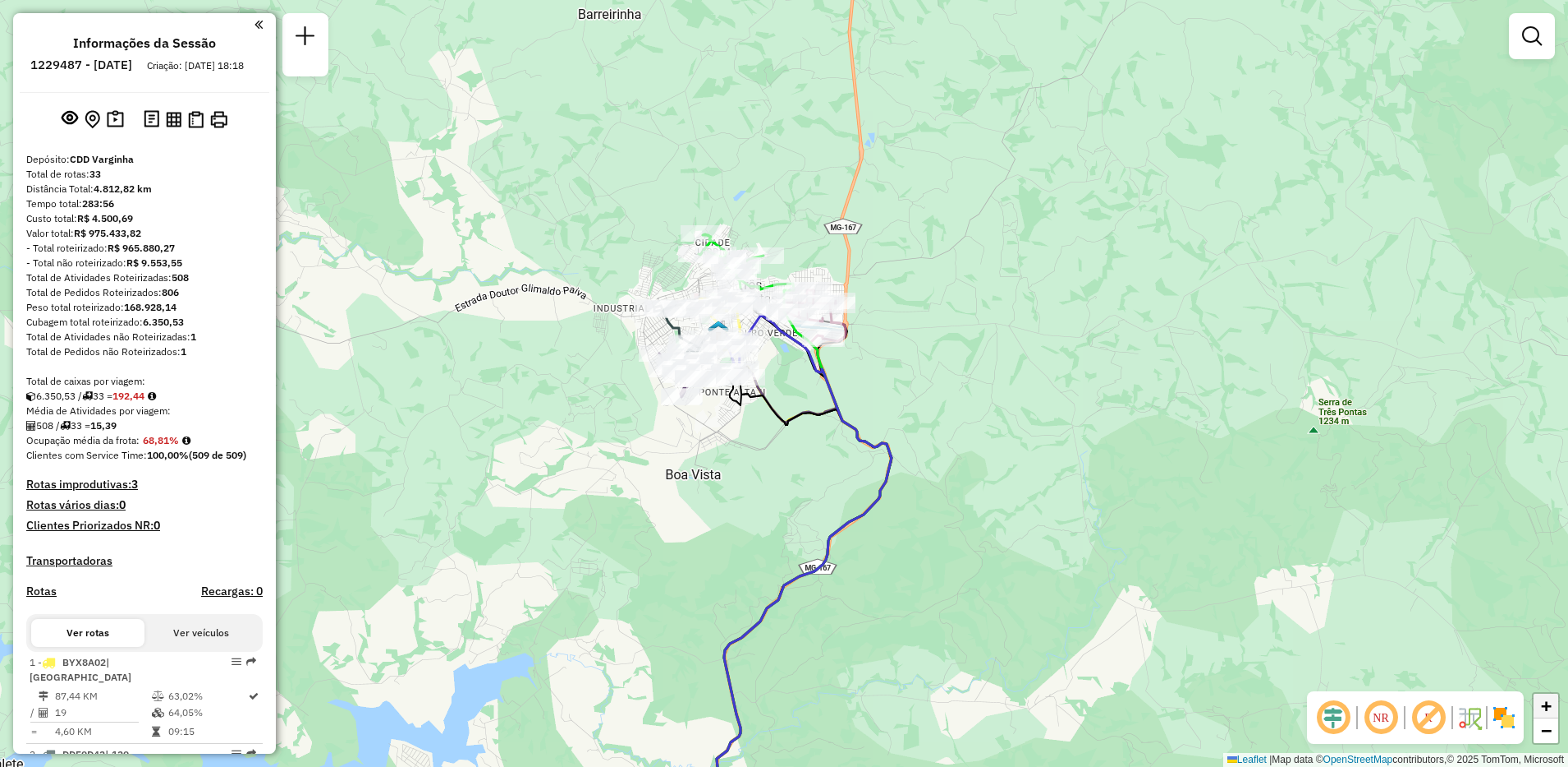
click at [1539, 706] on link "+" at bounding box center [1546, 706] width 25 height 25
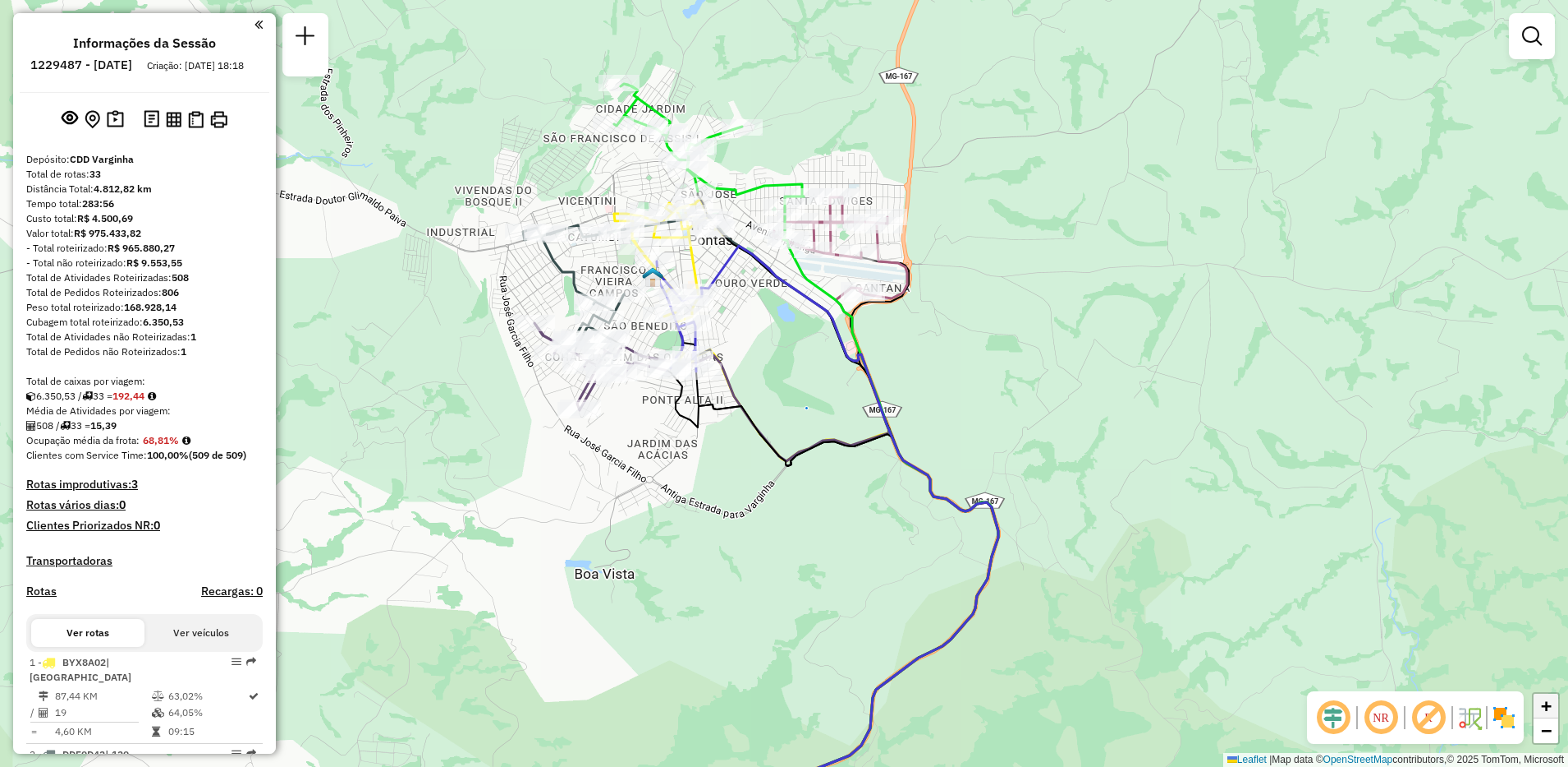
click at [1539, 706] on link "+" at bounding box center [1546, 706] width 25 height 25
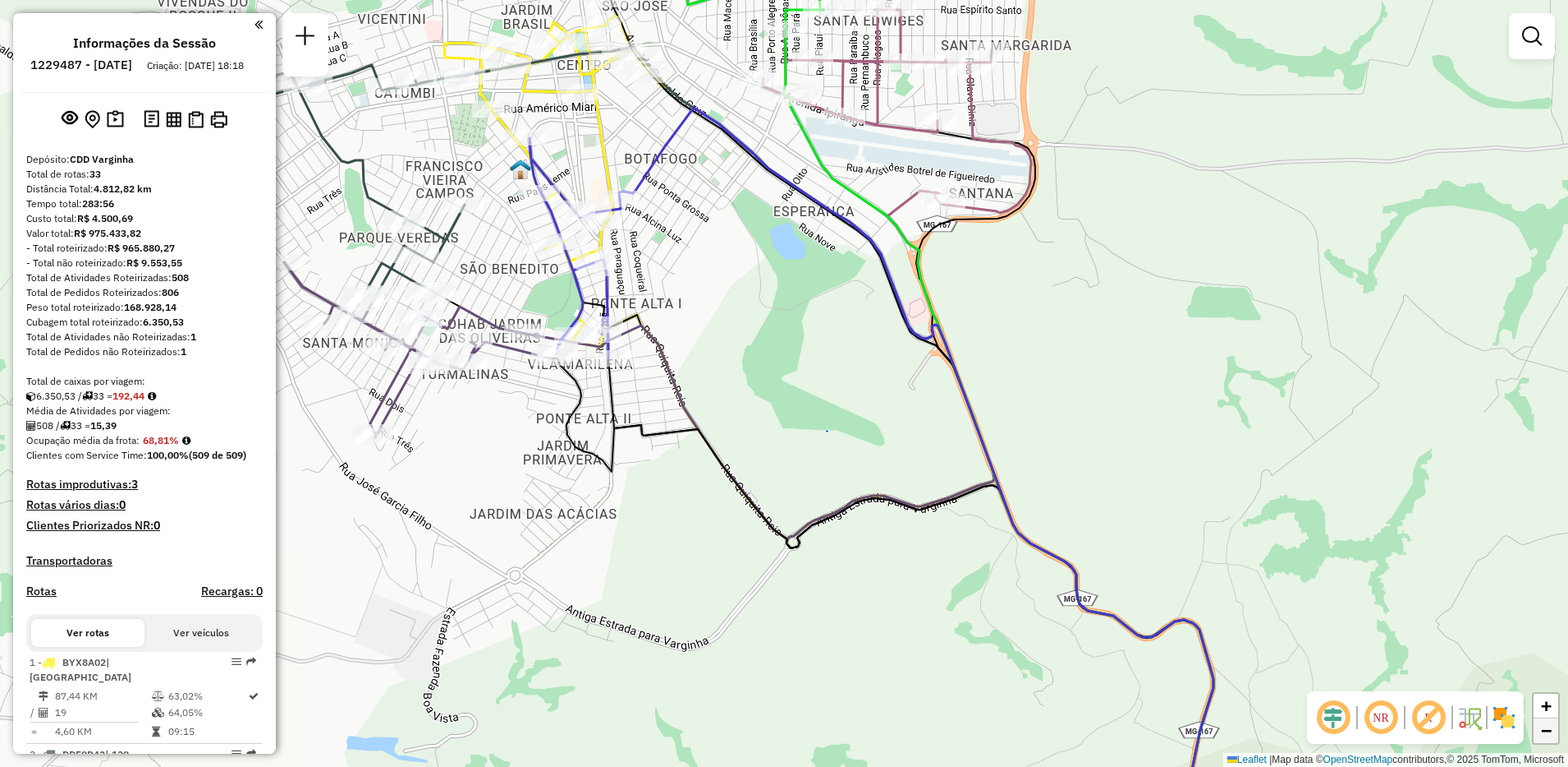
click at [1554, 739] on link "−" at bounding box center [1546, 730] width 25 height 25
